Goal: Information Seeking & Learning: Learn about a topic

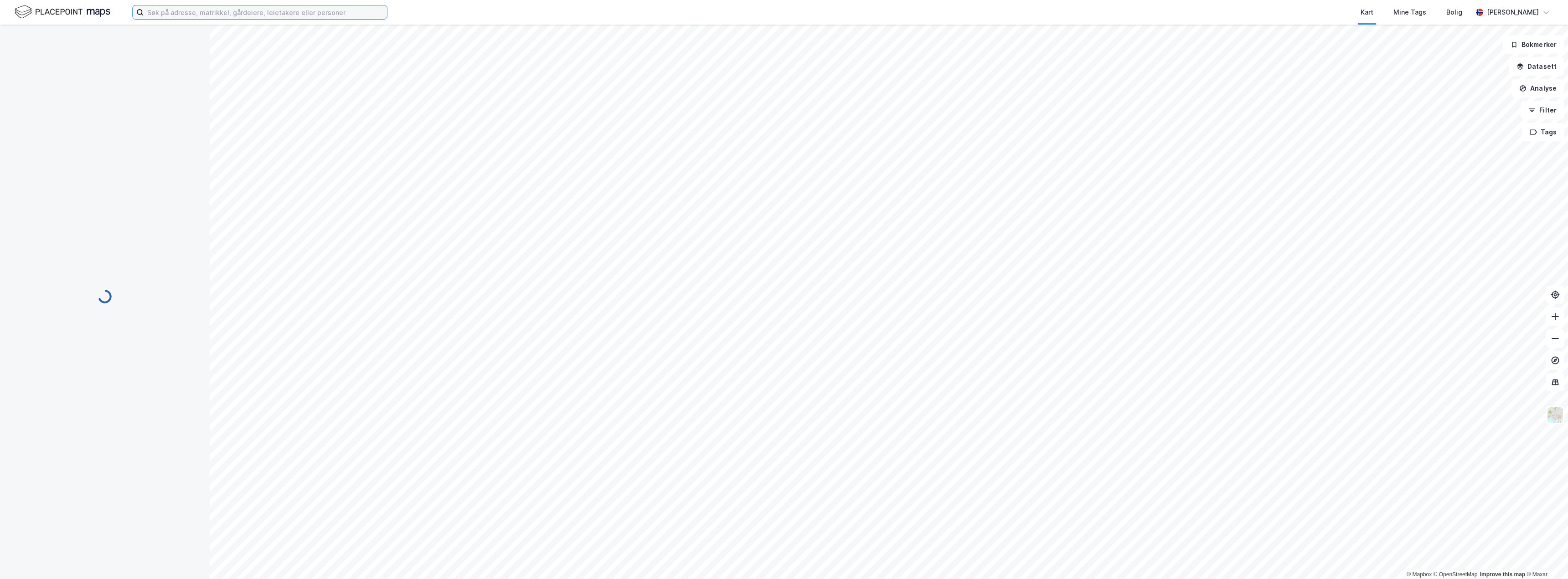
click at [187, 8] on input at bounding box center [265, 12] width 243 height 13
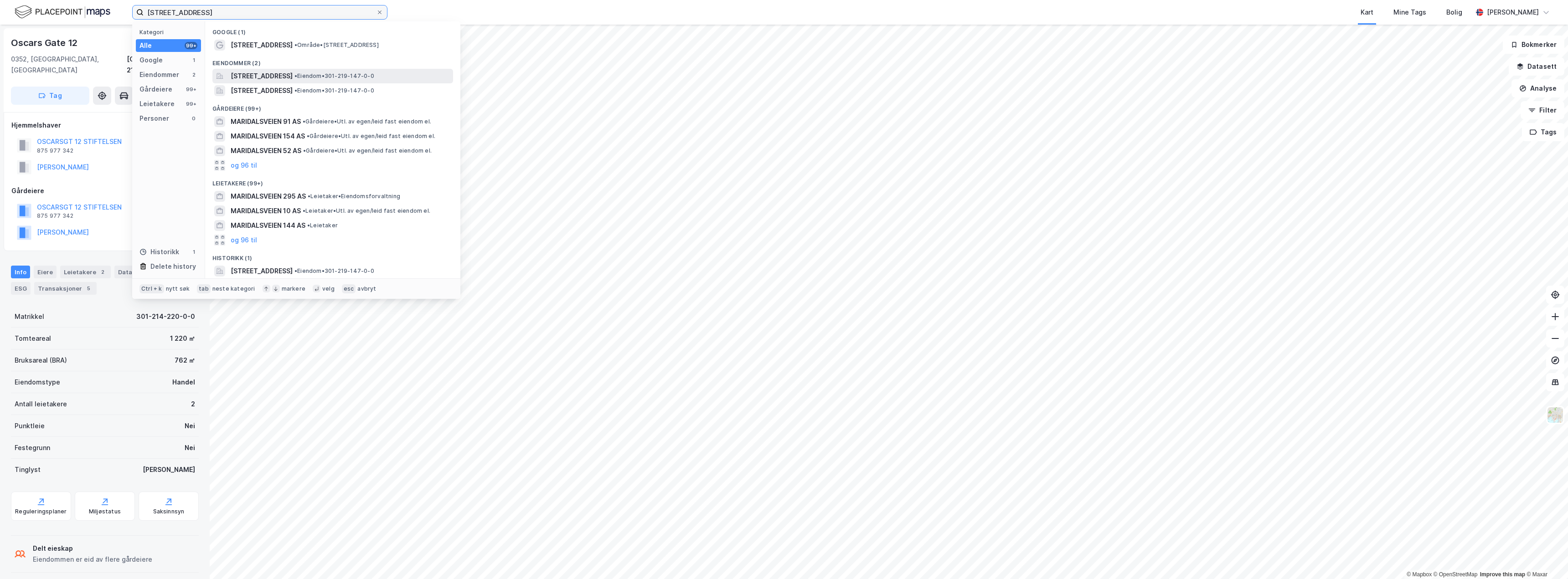
type input "[STREET_ADDRESS]"
click at [269, 72] on span "[STREET_ADDRESS]" at bounding box center [262, 76] width 62 height 11
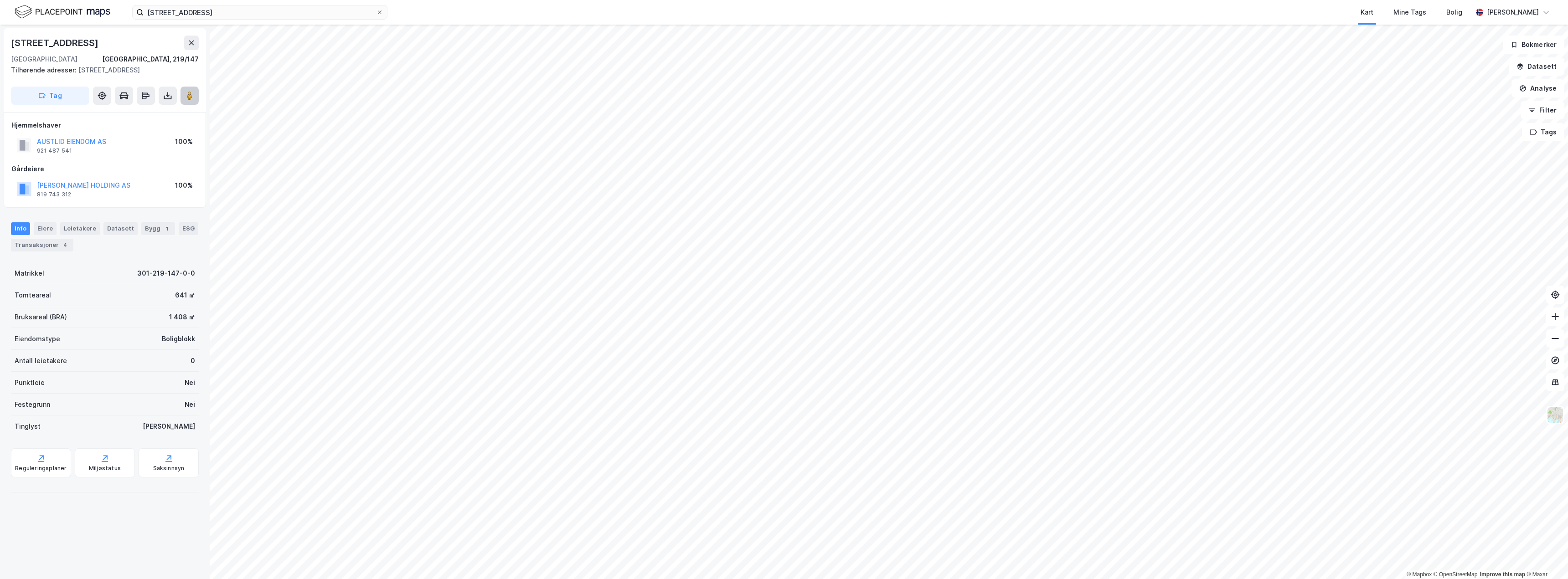
click at [187, 97] on image at bounding box center [189, 95] width 5 height 9
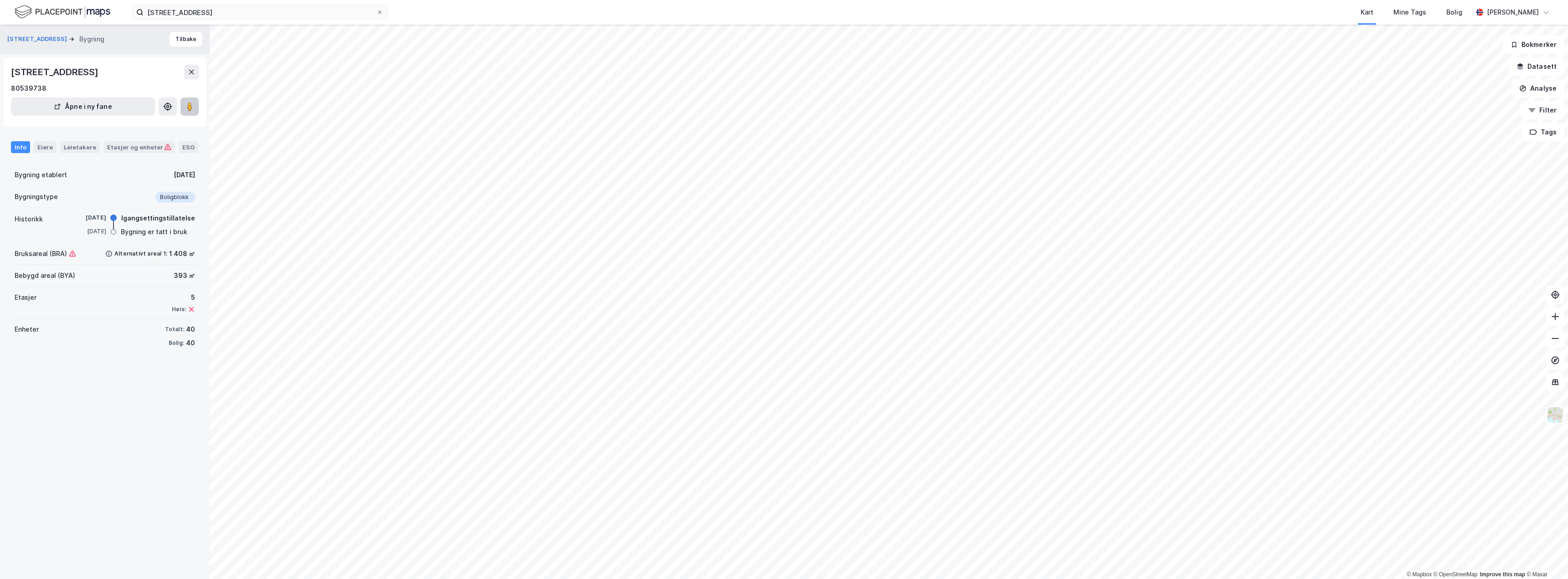
click at [188, 111] on image at bounding box center [189, 106] width 5 height 9
